Goal: Transaction & Acquisition: Subscribe to service/newsletter

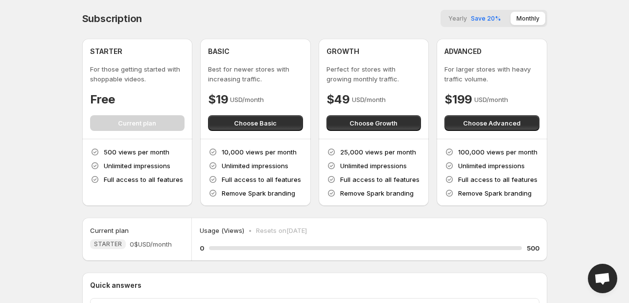
click at [481, 10] on div "Yearly Save 20% Monthly" at bounding box center [494, 18] width 107 height 17
click at [474, 17] on span "Save 20%" at bounding box center [486, 18] width 30 height 7
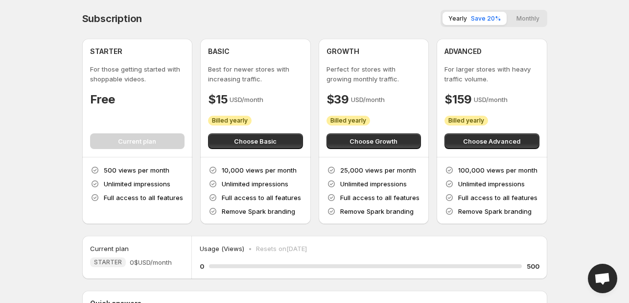
click at [476, 133] on button "Choose Advanced" at bounding box center [492, 141] width 95 height 16
